Goal: Task Accomplishment & Management: Use online tool/utility

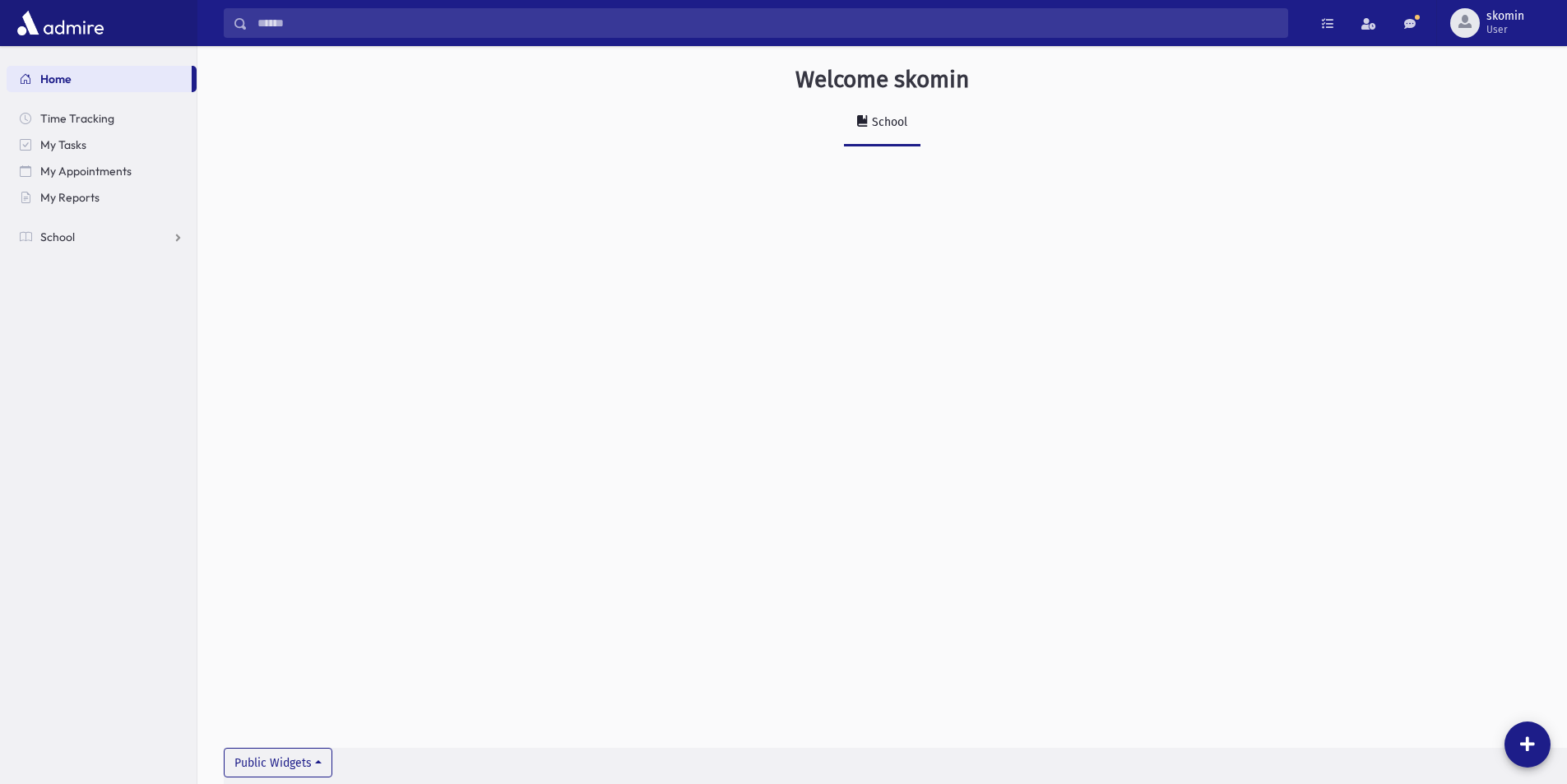
click at [36, 257] on section "Home Time Tracking My Tasks My Appointments My Reports School School Students A…" at bounding box center [98, 415] width 197 height 738
click at [44, 239] on span "School" at bounding box center [57, 237] width 34 height 15
click at [57, 286] on span "Attendance" at bounding box center [79, 289] width 61 height 15
click at [91, 315] on link "Entry" at bounding box center [102, 315] width 190 height 26
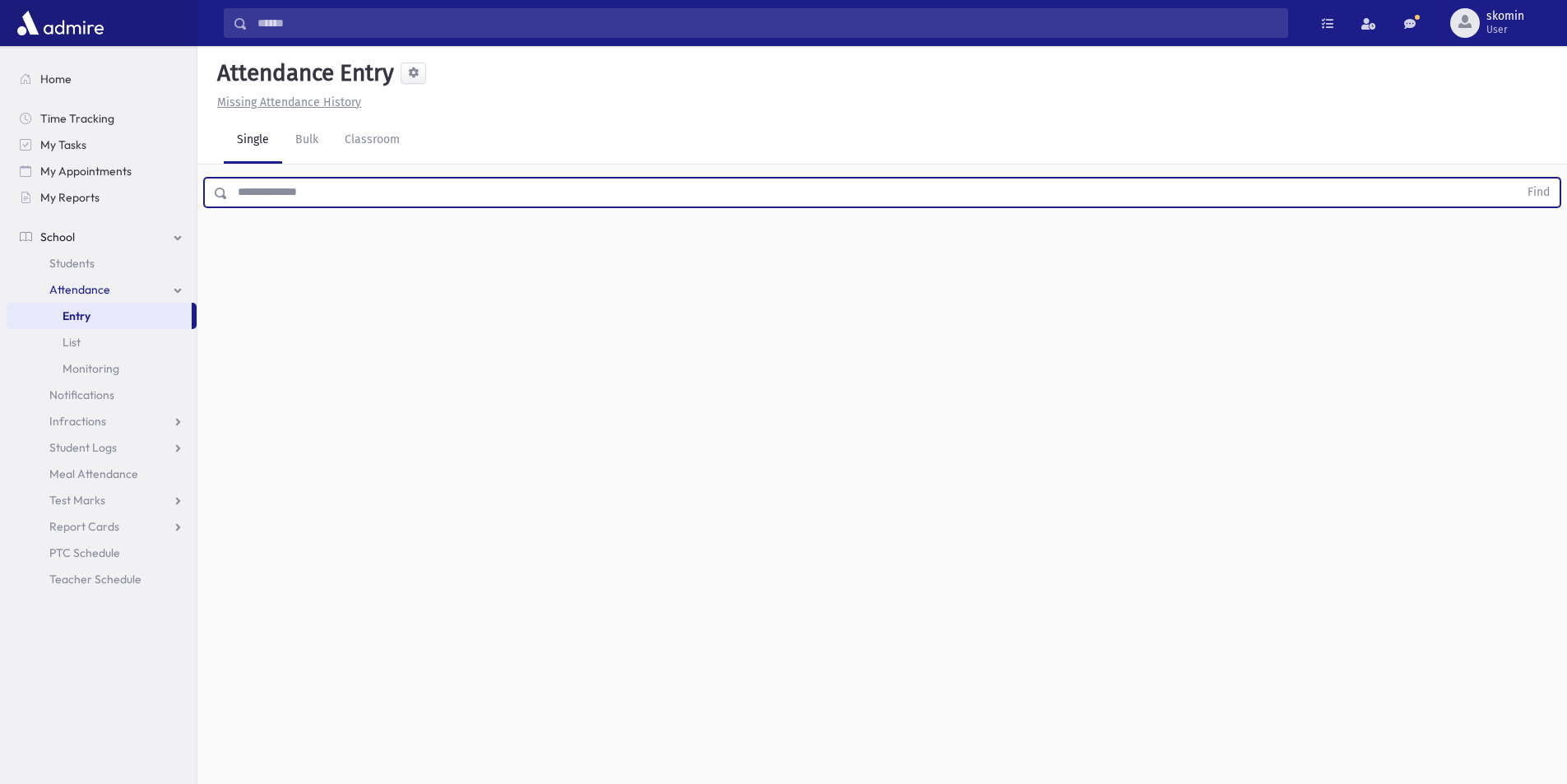
click at [376, 194] on input "text" at bounding box center [873, 192] width 1291 height 30
type input "*****"
click at [1518, 179] on button "Find" at bounding box center [1539, 192] width 42 height 28
